Goal: Information Seeking & Learning: Learn about a topic

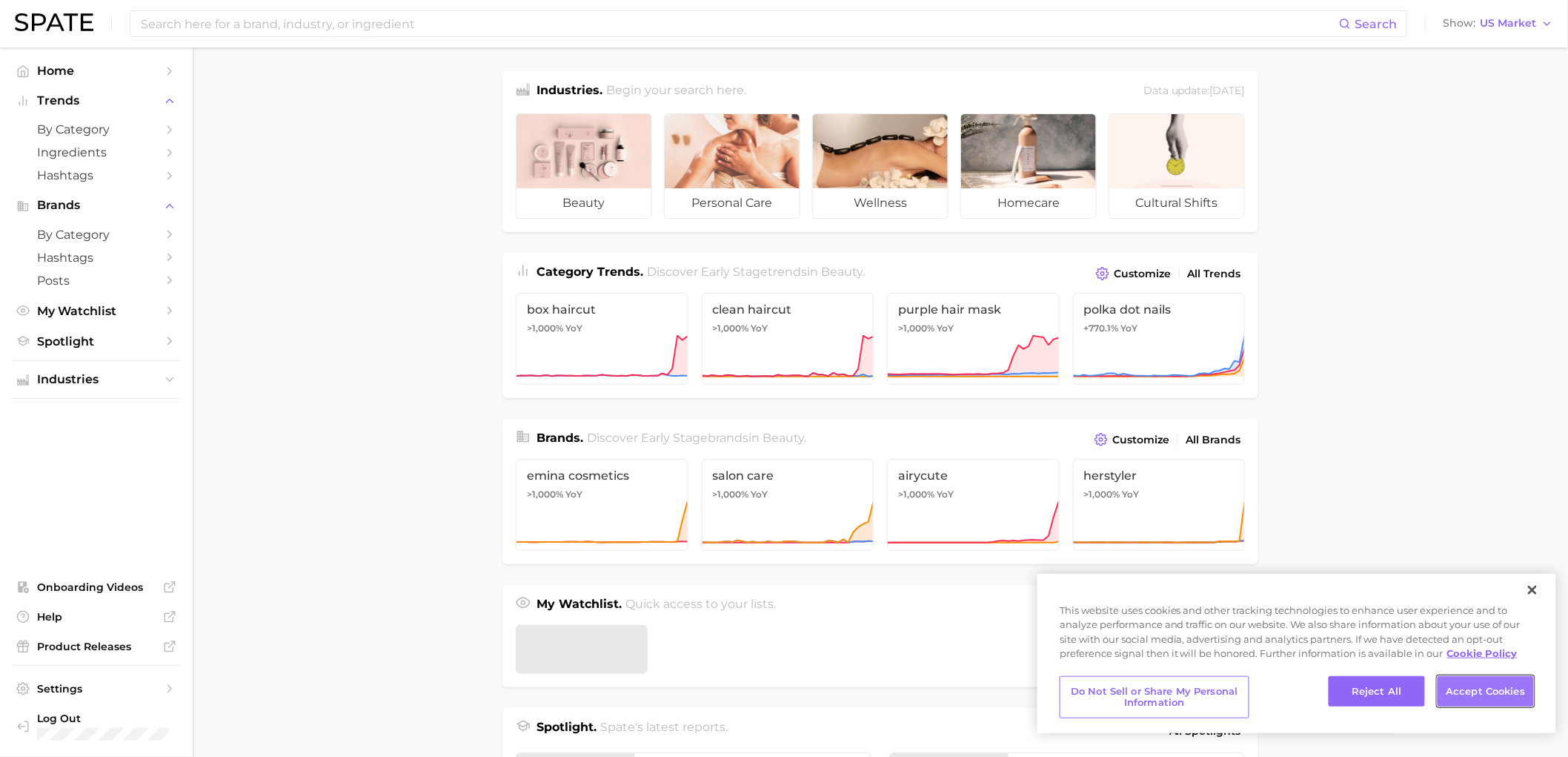
click at [1464, 690] on button "Accept Cookies" at bounding box center [1486, 692] width 96 height 31
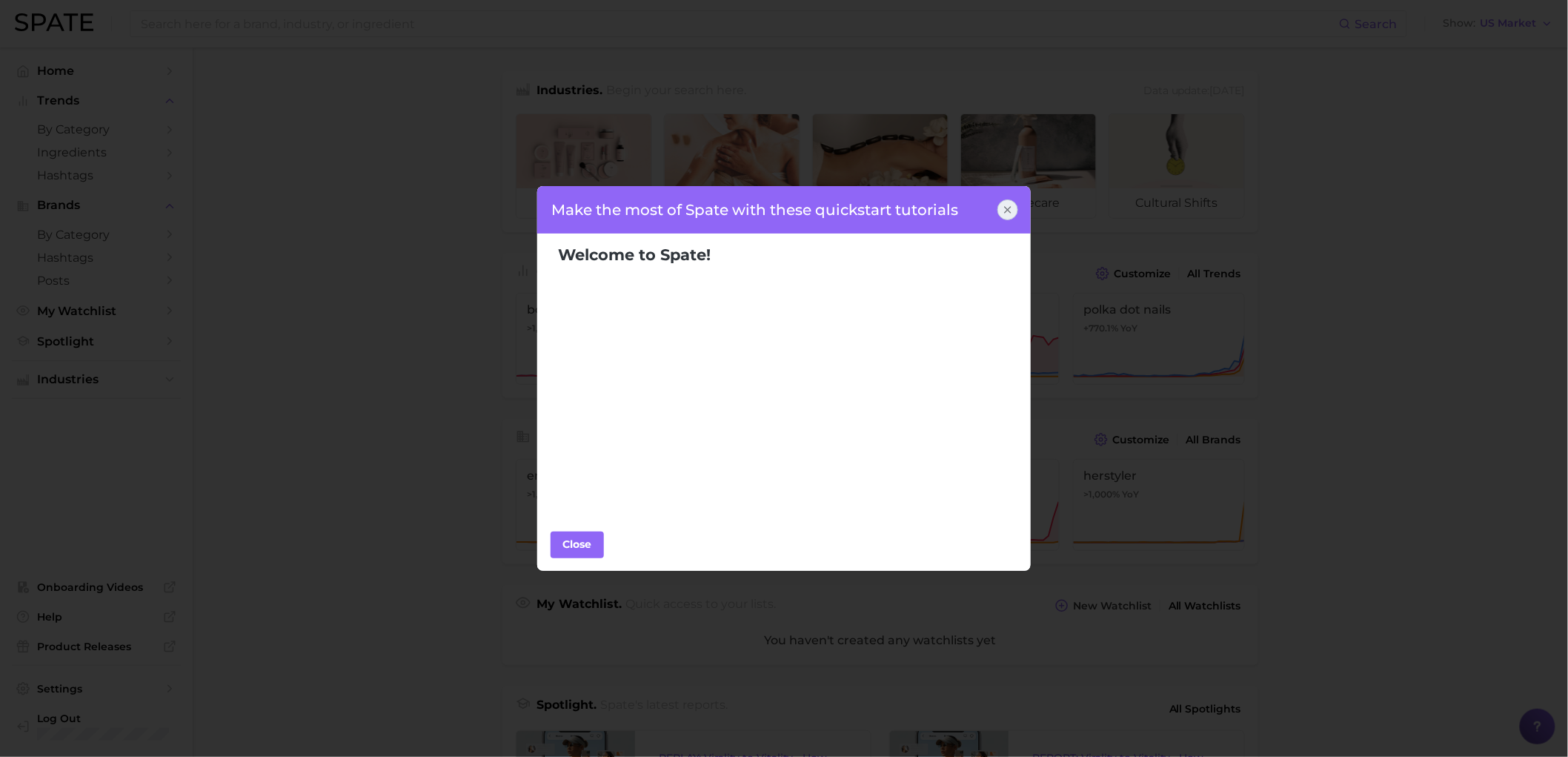
click at [1013, 206] on icon at bounding box center [1008, 210] width 12 height 12
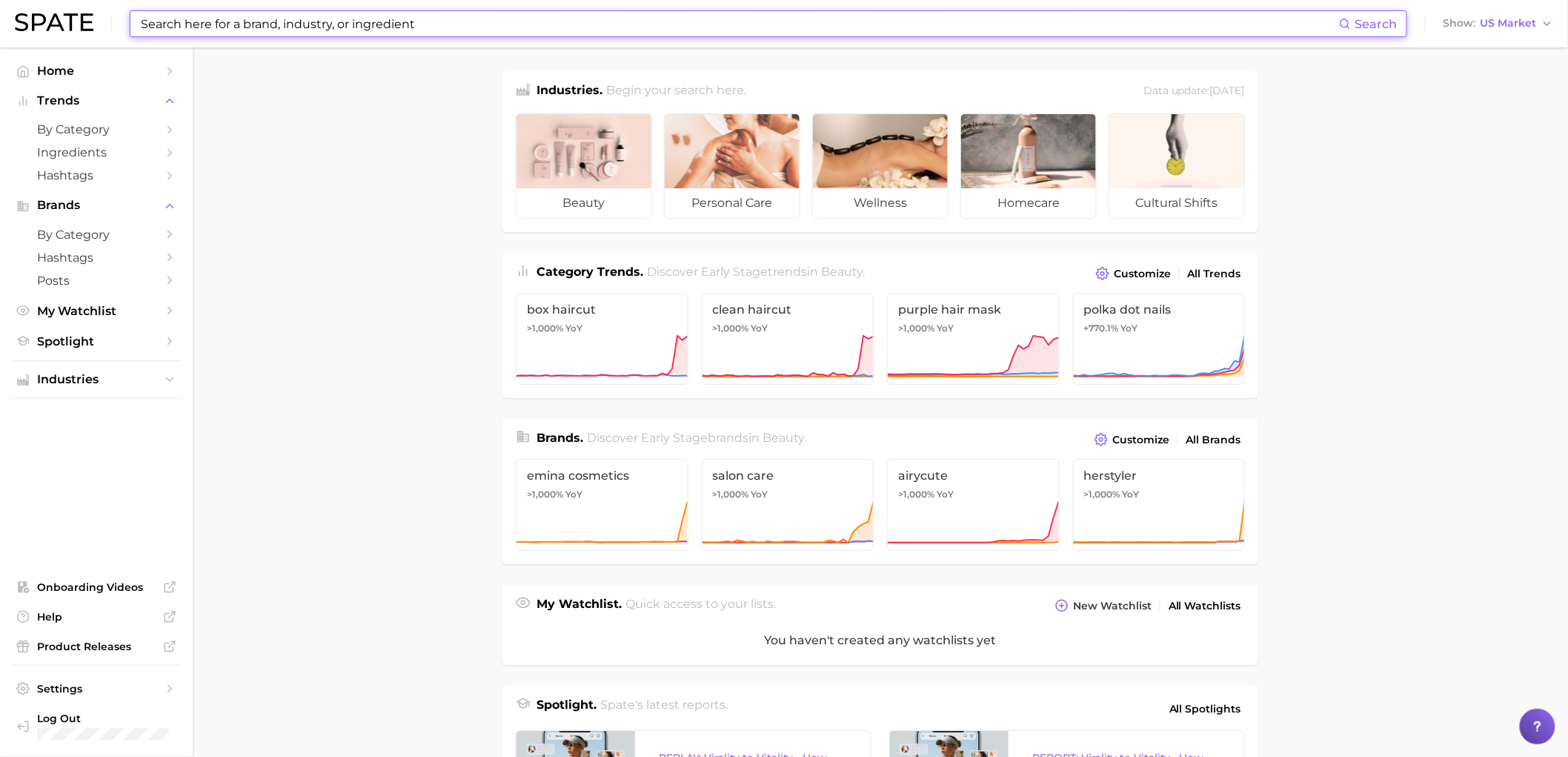
click at [342, 31] on input at bounding box center [739, 24] width 1200 height 25
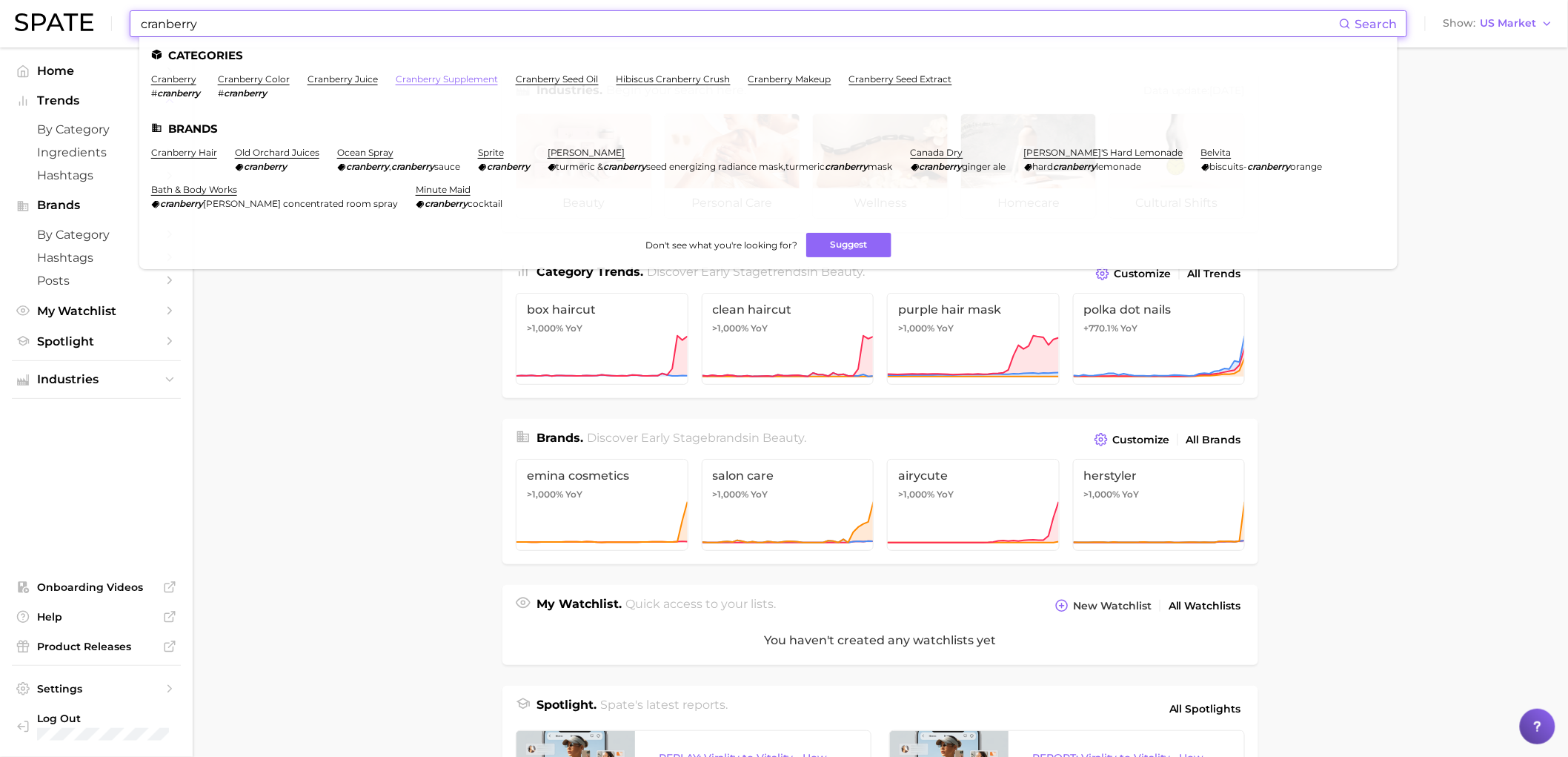
type input "cranberry"
click at [436, 82] on link "cranberry supplement" at bounding box center [447, 79] width 102 height 11
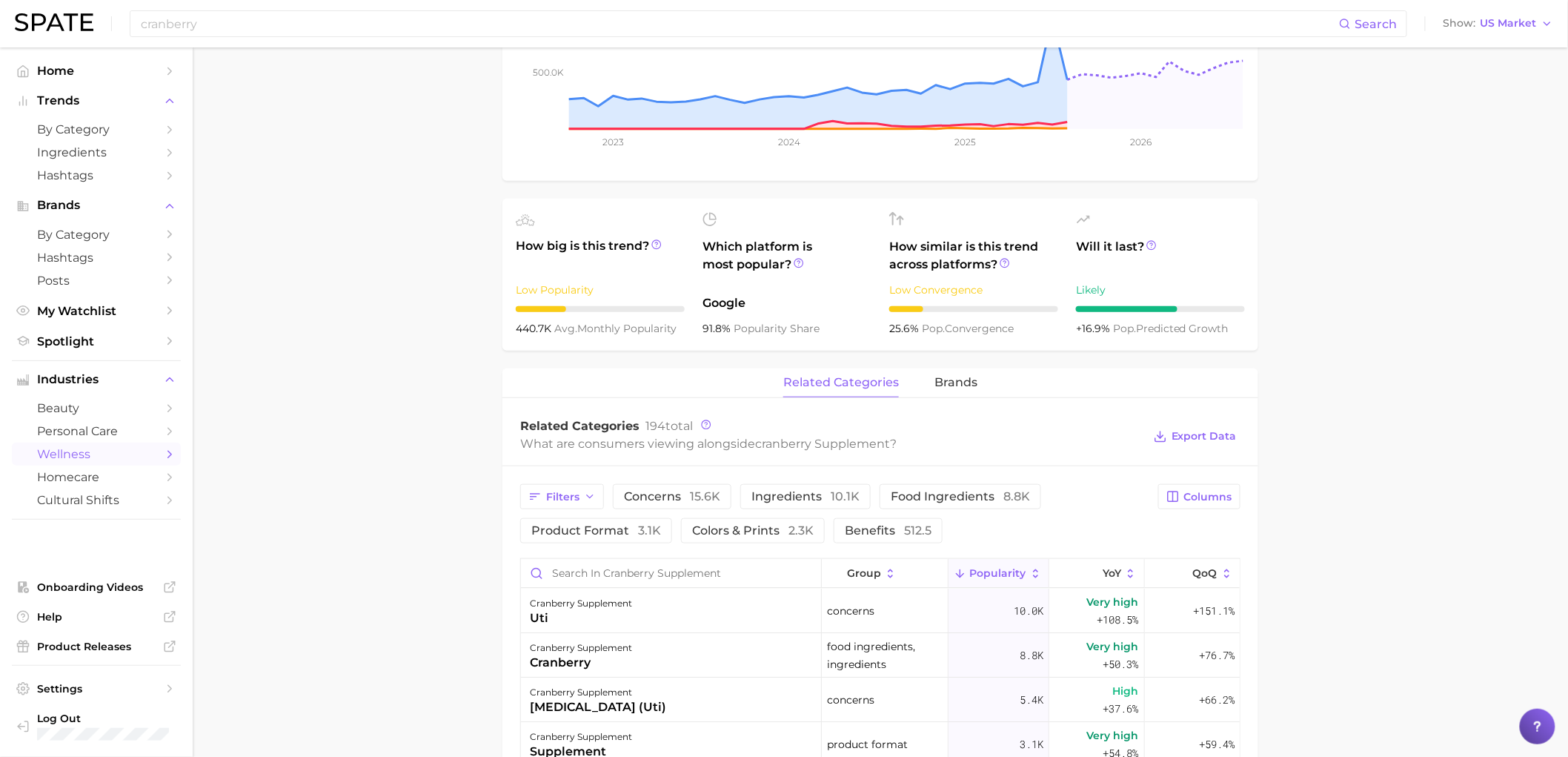
scroll to position [494, 0]
